Goal: Task Accomplishment & Management: Use online tool/utility

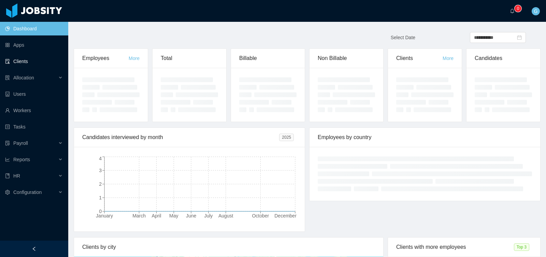
click at [24, 63] on link "Clients" at bounding box center [34, 62] width 58 height 14
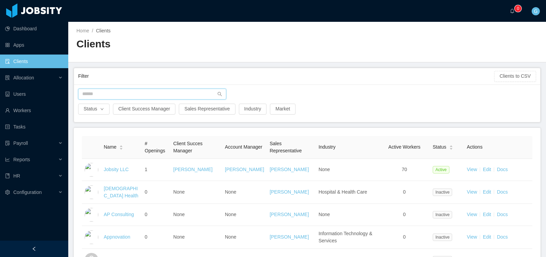
click at [116, 93] on input "text" at bounding box center [152, 94] width 148 height 11
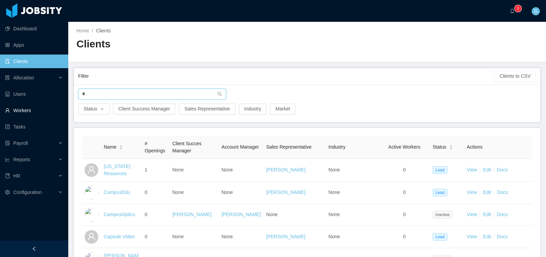
type input "*"
click at [38, 110] on link "Workers" at bounding box center [34, 111] width 58 height 14
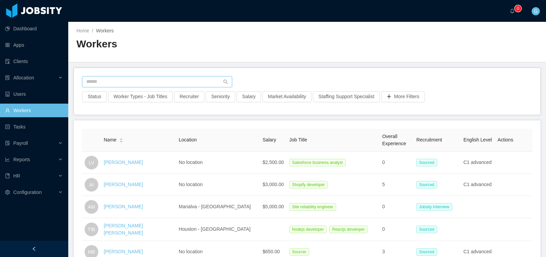
click at [114, 83] on input "text" at bounding box center [157, 81] width 150 height 11
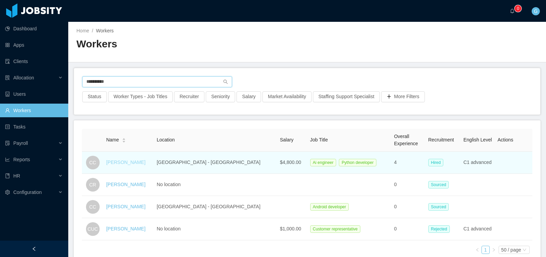
type input "**********"
click at [120, 162] on link "[PERSON_NAME]" at bounding box center [125, 162] width 39 height 5
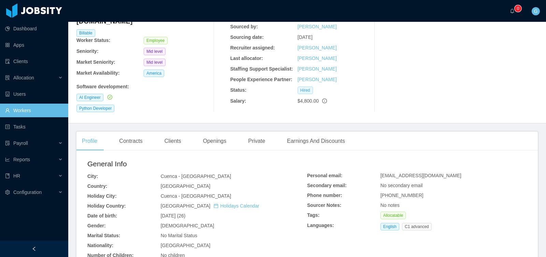
scroll to position [68, 0]
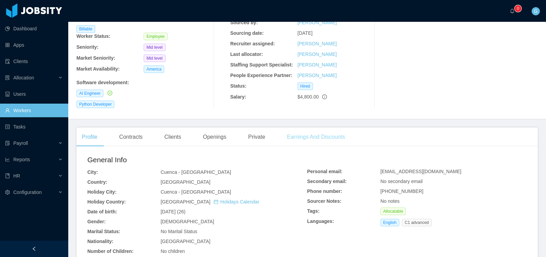
click at [329, 128] on div "Earnings And Discounts" at bounding box center [315, 137] width 69 height 19
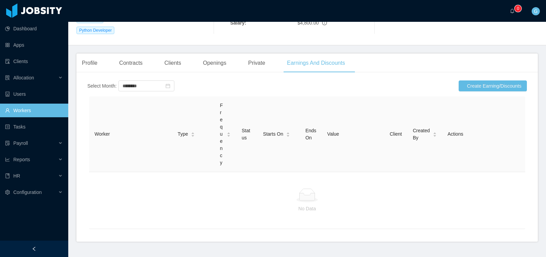
scroll to position [149, 0]
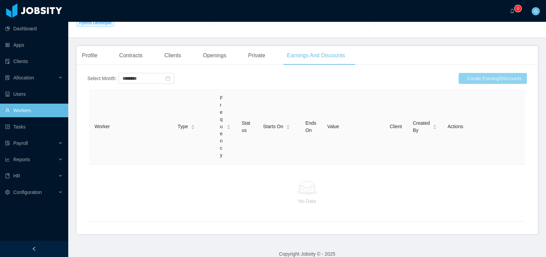
click at [482, 75] on button "Create Earning/Discounts" at bounding box center [492, 78] width 68 height 11
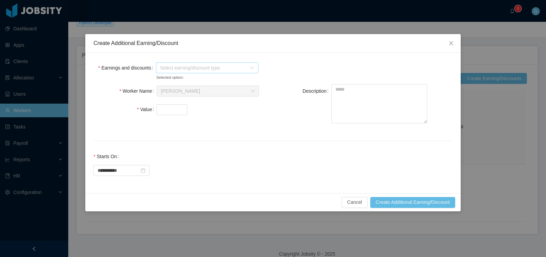
click at [199, 68] on span "Select earning/discount type" at bounding box center [203, 67] width 87 height 7
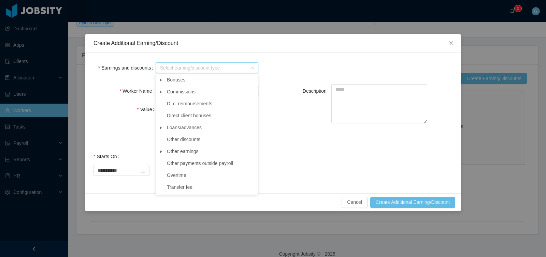
click at [161, 79] on icon "icon: caret-down" at bounding box center [160, 79] width 3 height 3
click at [194, 163] on span "Home Office Bonus" at bounding box center [193, 163] width 41 height 5
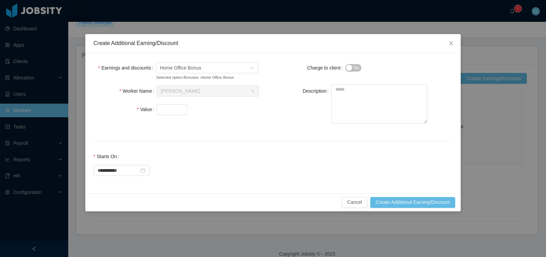
click at [164, 102] on div "Worker Name Search workers... [PERSON_NAME] Value" at bounding box center [186, 104] width 179 height 40
click at [168, 112] on input "Value" at bounding box center [172, 110] width 30 height 10
type input "***"
click at [364, 93] on textarea "Description" at bounding box center [379, 103] width 96 height 39
type textarea "**********"
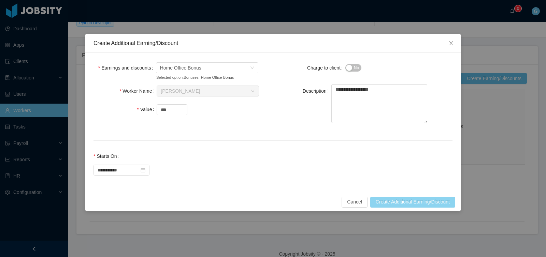
click at [401, 201] on button "Create Additional Earning/Discount" at bounding box center [412, 202] width 85 height 11
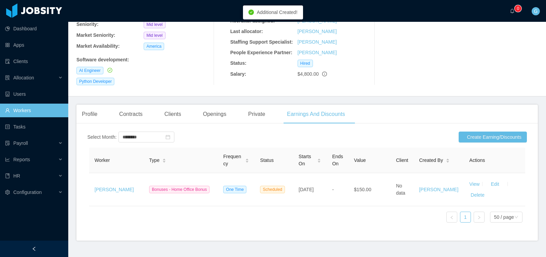
scroll to position [97, 0]
